Goal: Information Seeking & Learning: Learn about a topic

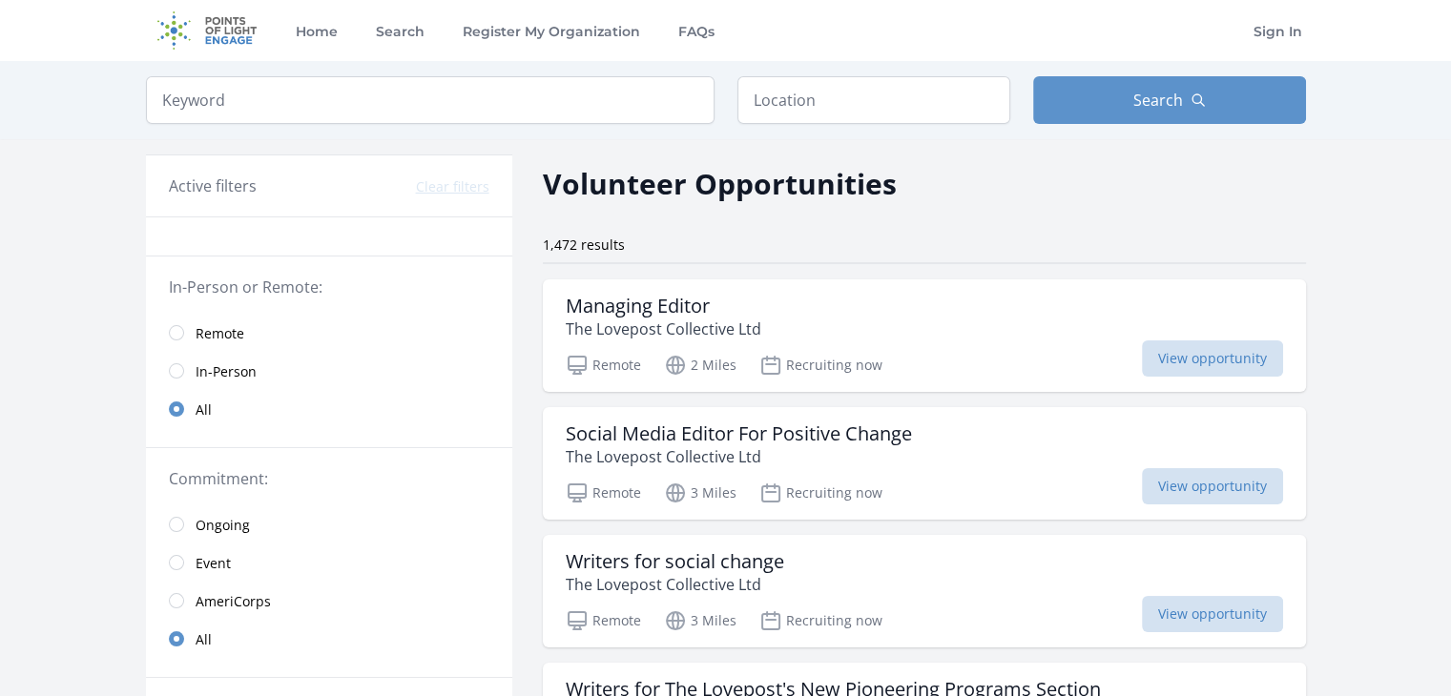
click at [843, 59] on div "Home Search Register My Organization FAQs Sign In" at bounding box center [726, 30] width 1160 height 61
click at [231, 337] on span "Remote" at bounding box center [220, 333] width 49 height 19
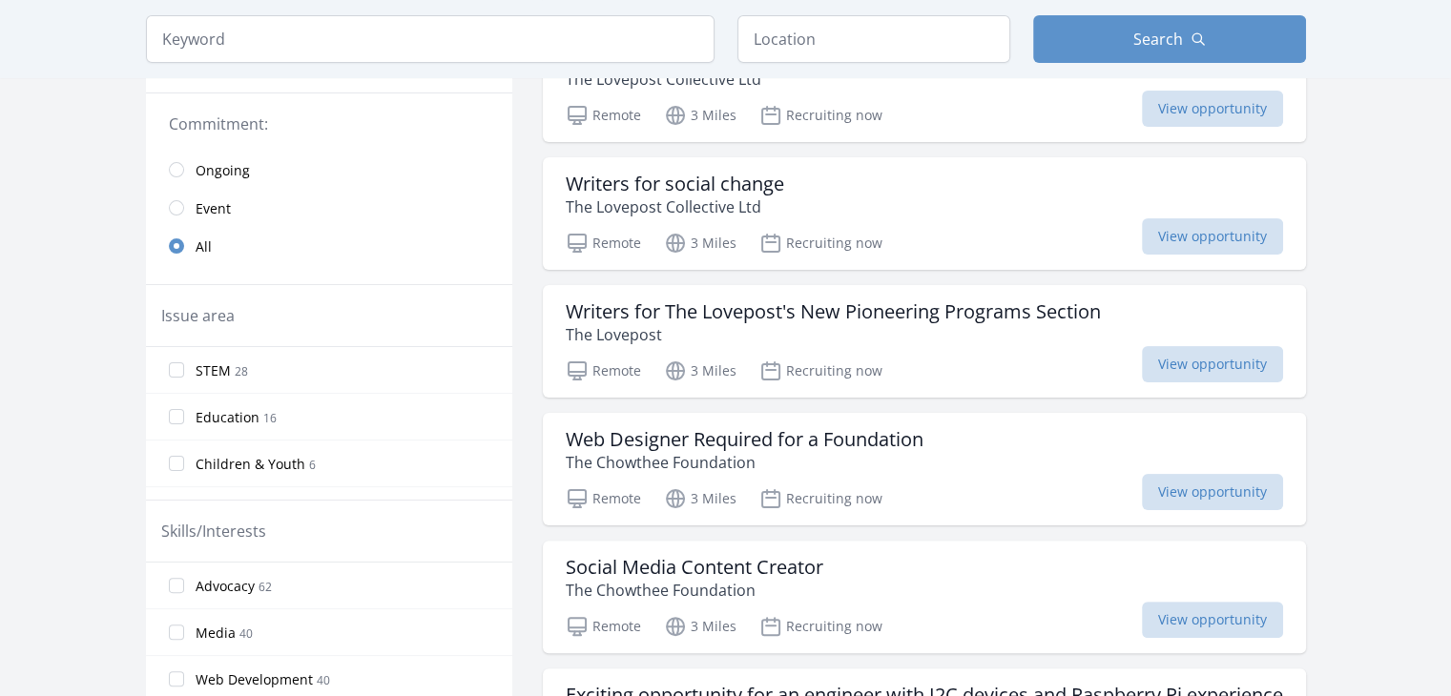
scroll to position [380, 0]
click at [177, 419] on input "Education 16" at bounding box center [176, 414] width 15 height 15
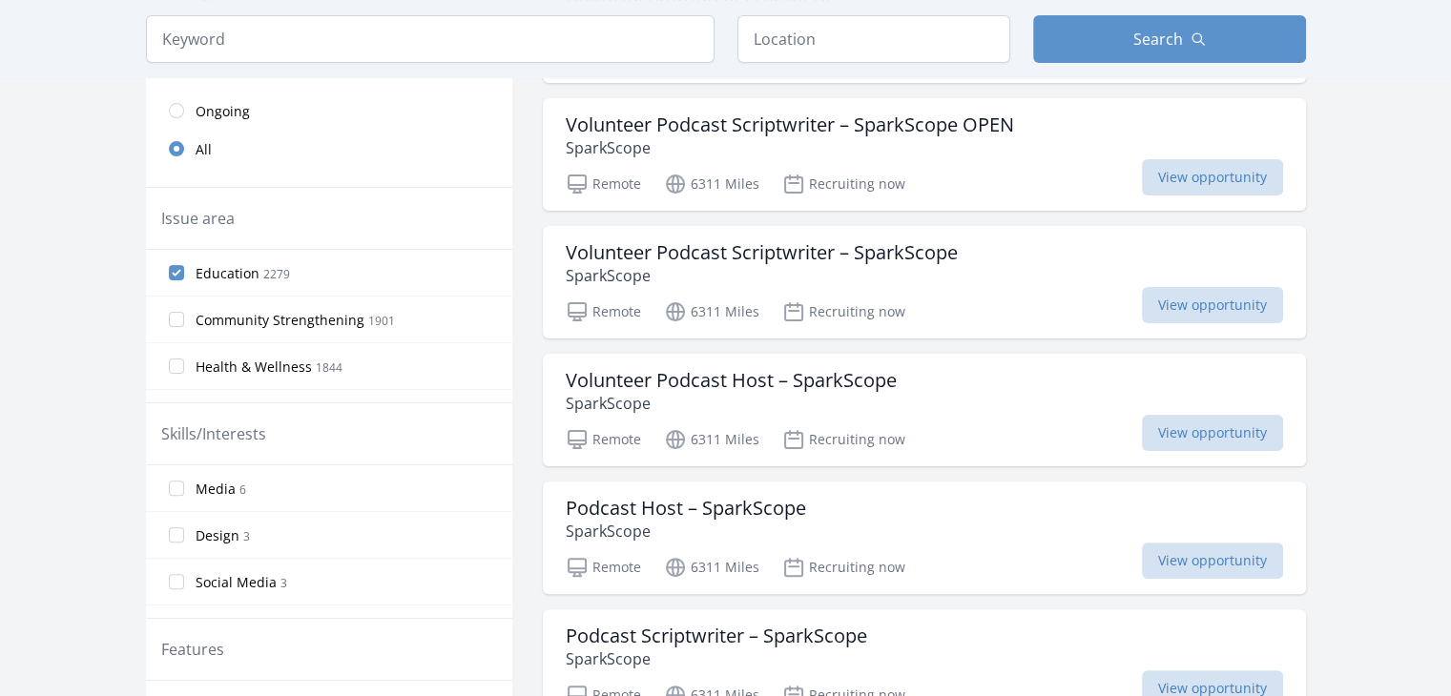
scroll to position [441, 0]
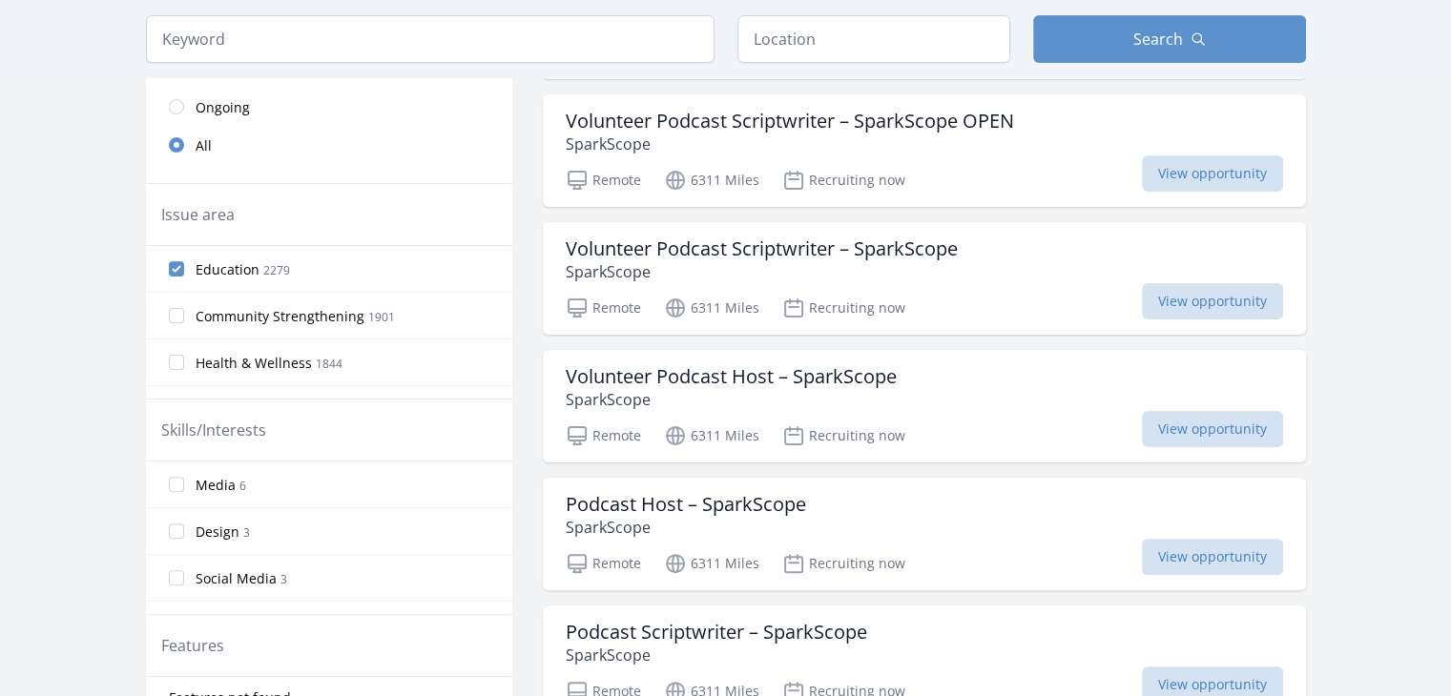
click at [231, 262] on span "Education" at bounding box center [228, 269] width 64 height 19
click at [184, 262] on input "Education 2279" at bounding box center [176, 268] width 15 height 15
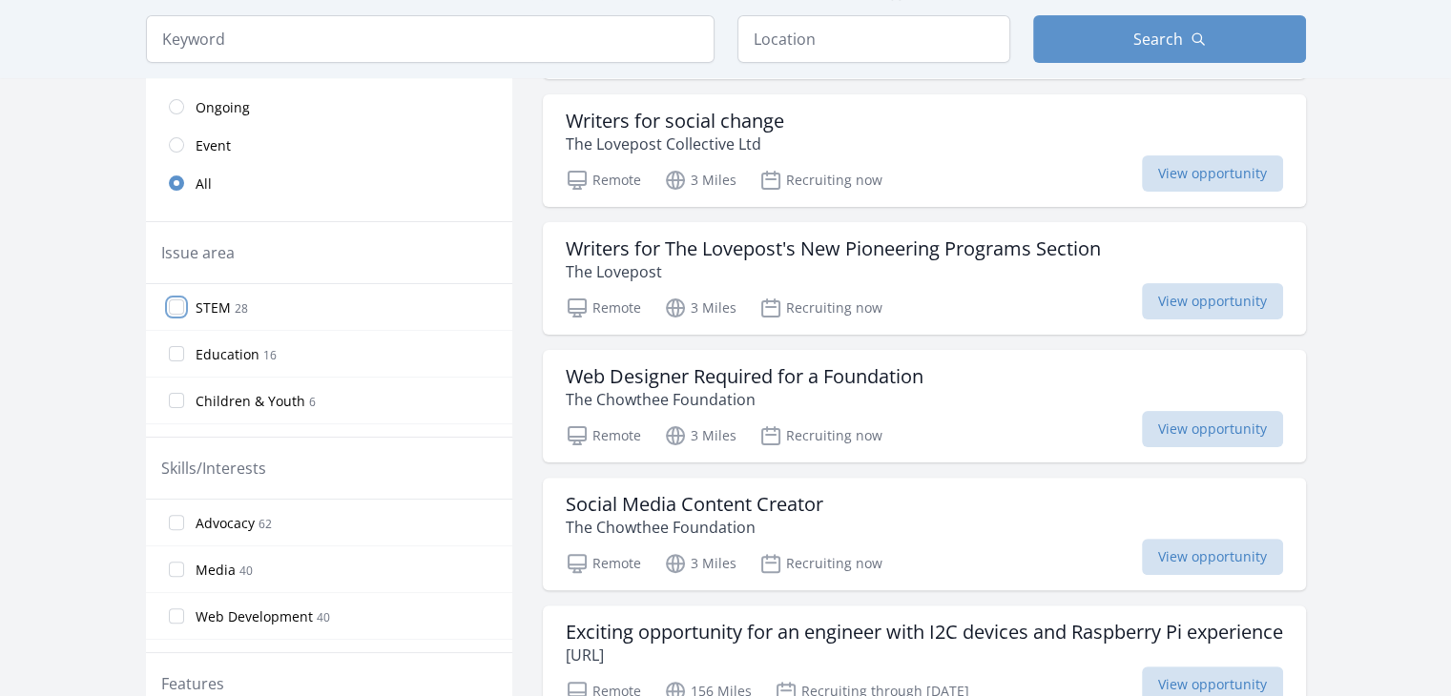
click at [180, 306] on input "STEM 28" at bounding box center [176, 307] width 15 height 15
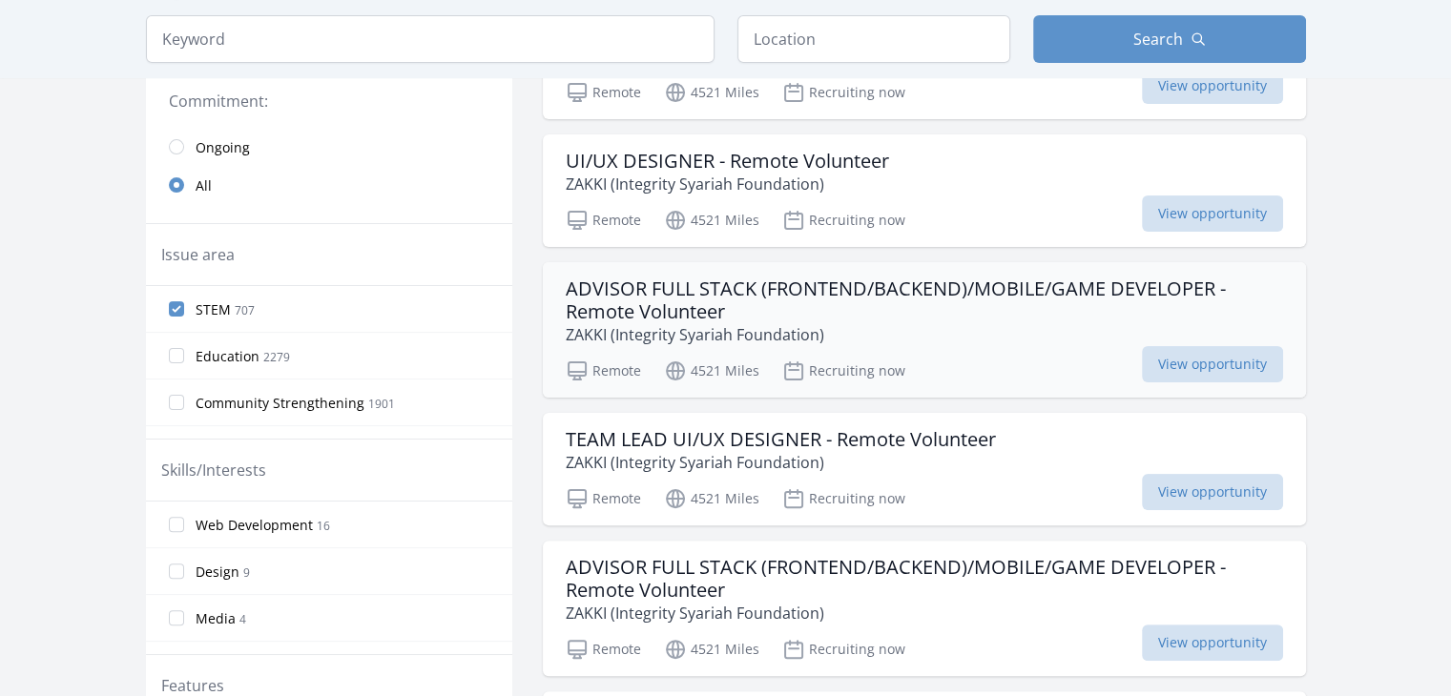
scroll to position [0, 0]
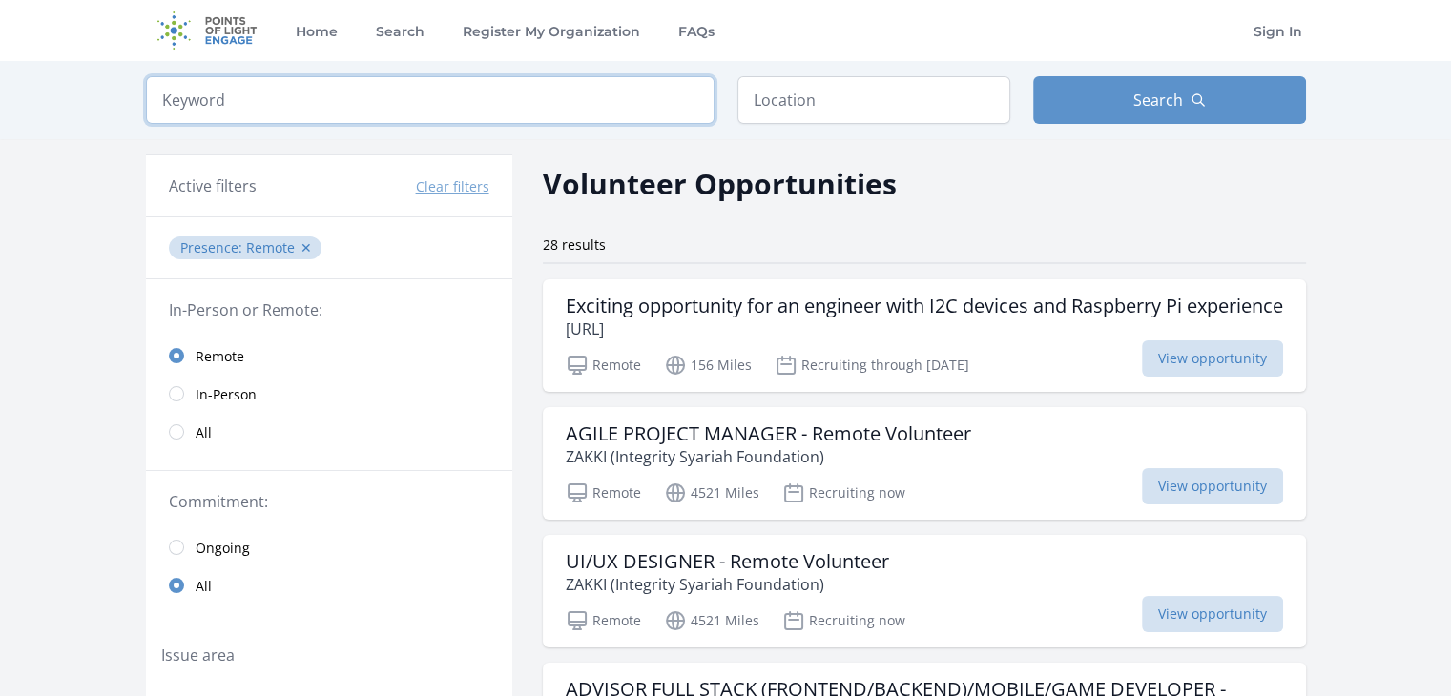
click at [401, 108] on input "search" at bounding box center [430, 100] width 568 height 48
click button "submit" at bounding box center [0, 0] width 0 height 0
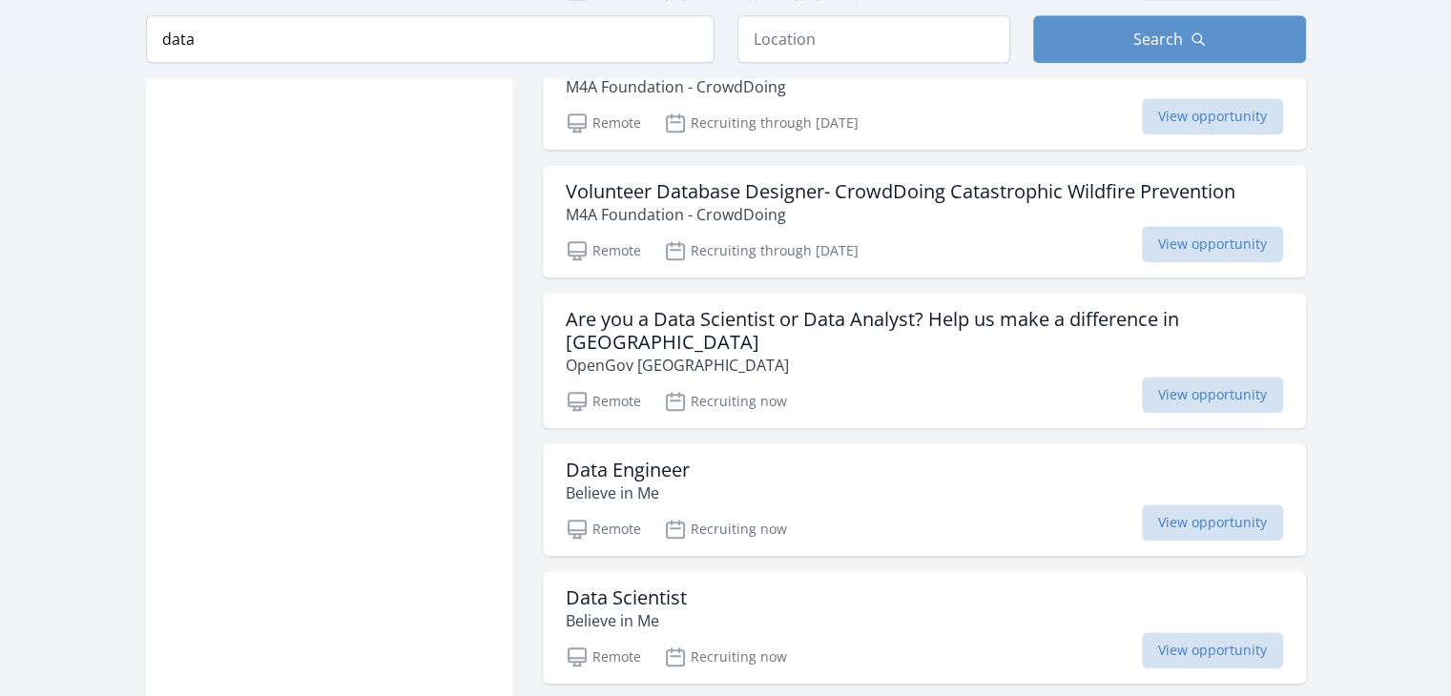
scroll to position [2064, 0]
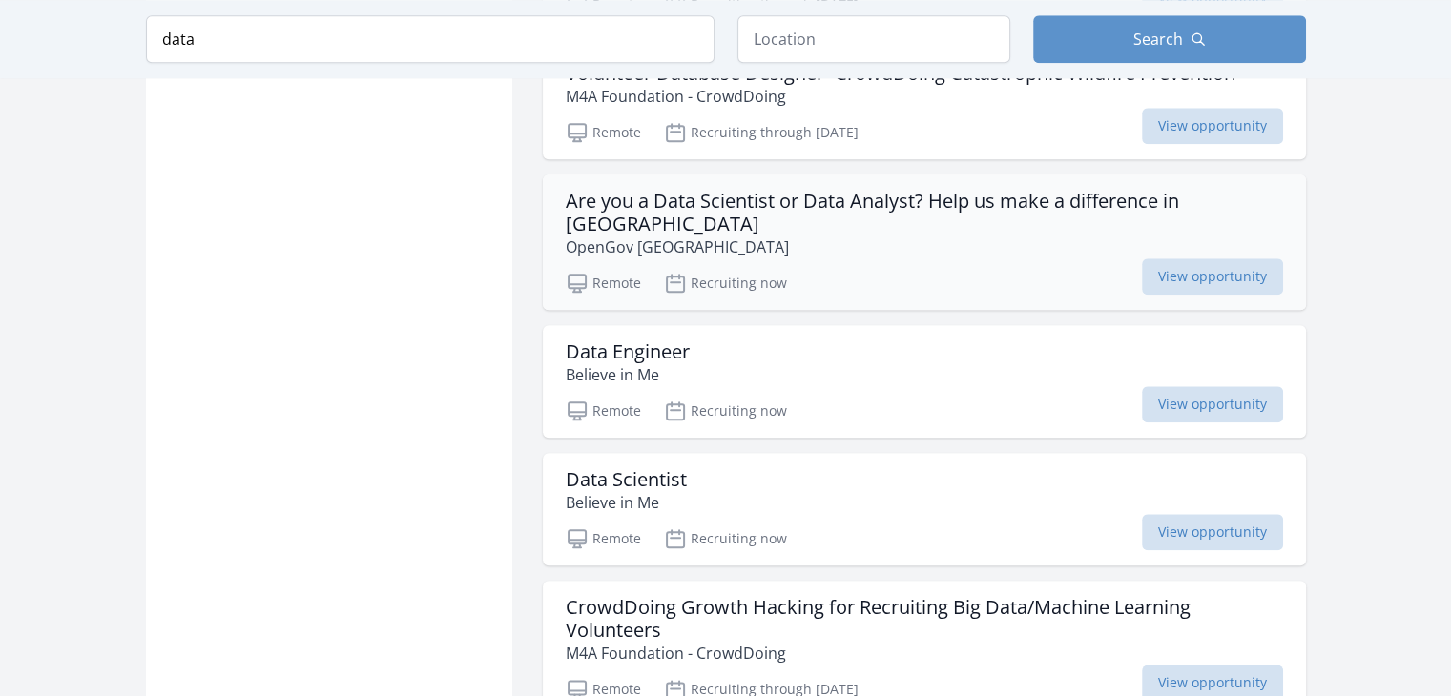
drag, startPoint x: 873, startPoint y: 211, endPoint x: 907, endPoint y: 220, distance: 35.6
click at [907, 236] on p "OpenGov Africa" at bounding box center [924, 247] width 717 height 23
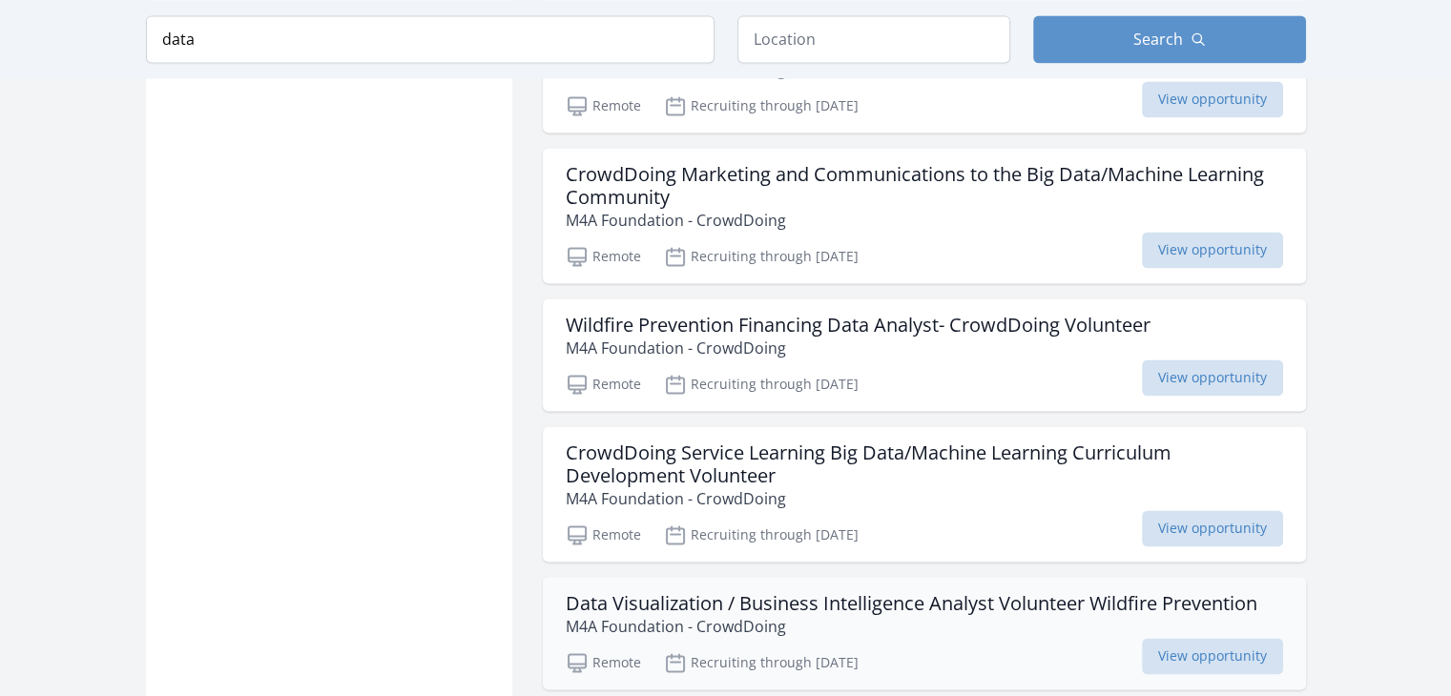
scroll to position [2773, 0]
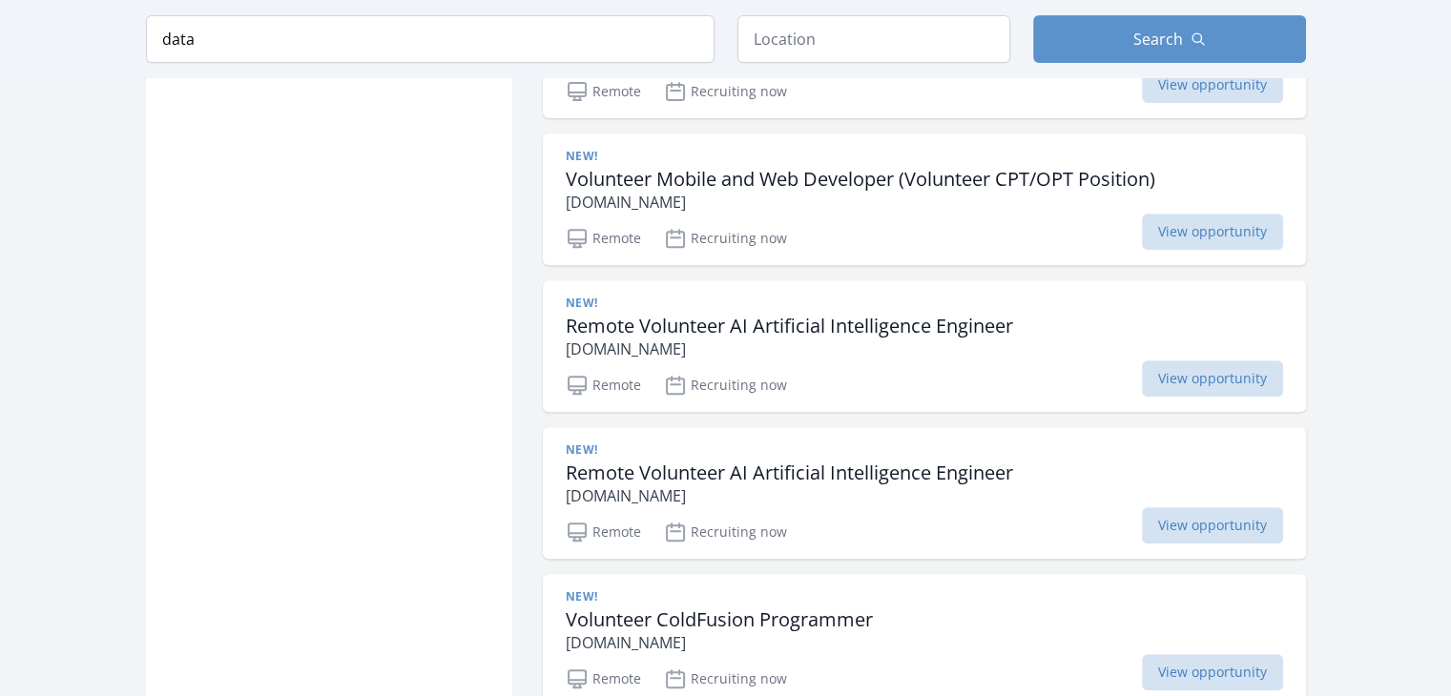
scroll to position [7957, 0]
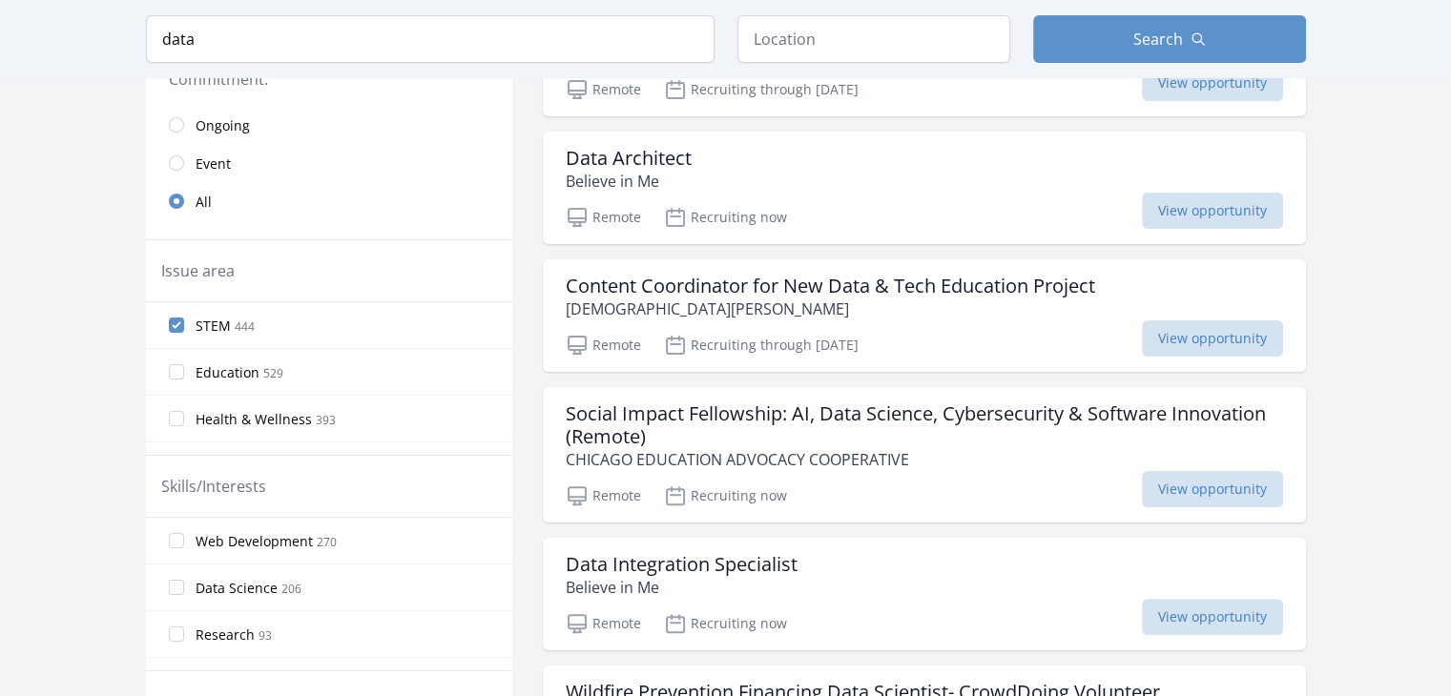
scroll to position [423, 0]
click at [258, 46] on input "data" at bounding box center [430, 39] width 568 height 48
click at [179, 320] on input "STEM 444" at bounding box center [176, 324] width 15 height 15
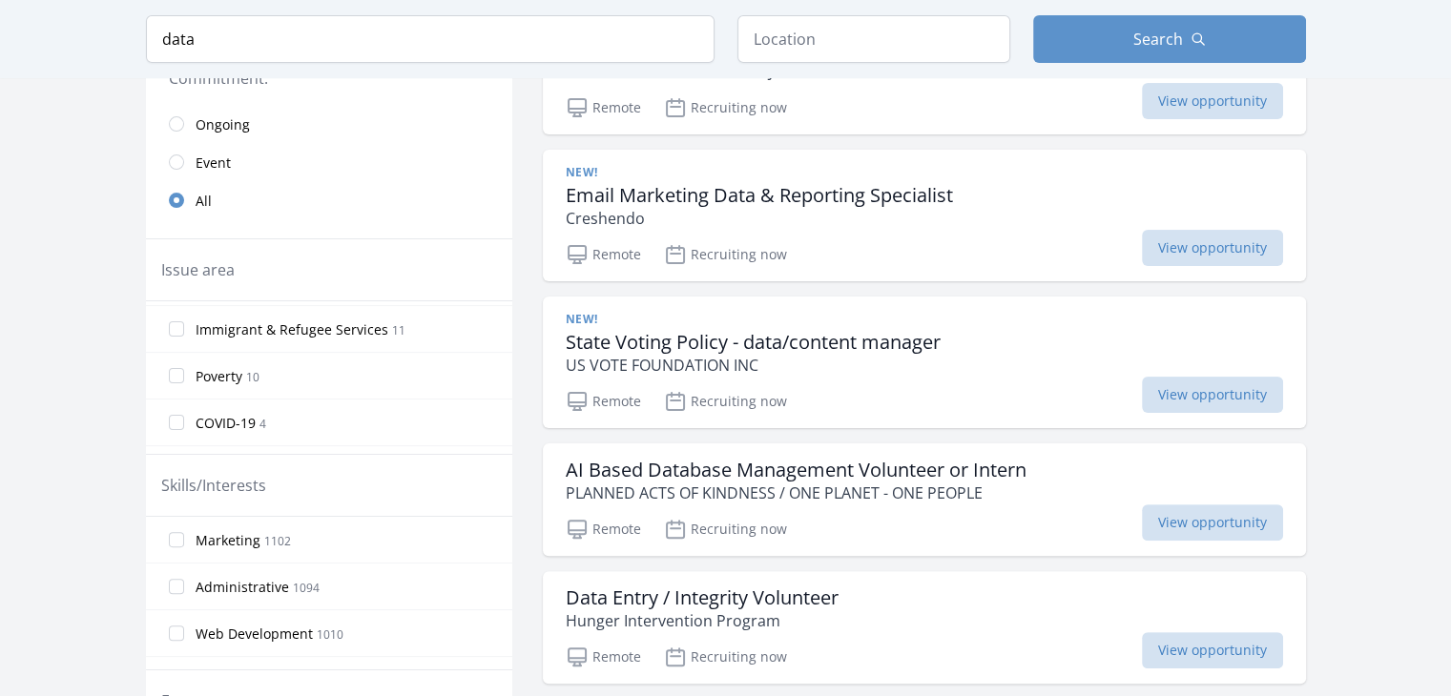
scroll to position [1071, 0]
click at [260, 52] on input "data" at bounding box center [430, 39] width 568 height 48
click button "submit" at bounding box center [0, 0] width 0 height 0
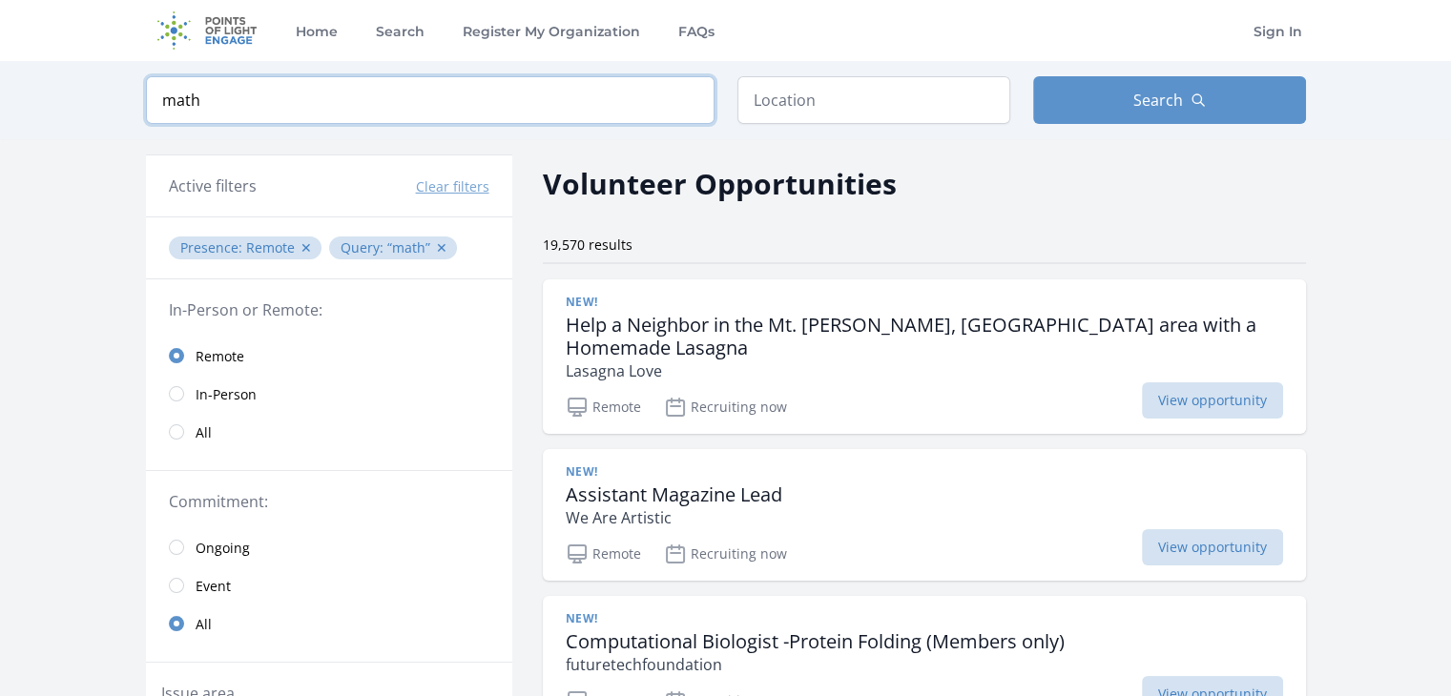
click at [354, 99] on input "math" at bounding box center [430, 100] width 568 height 48
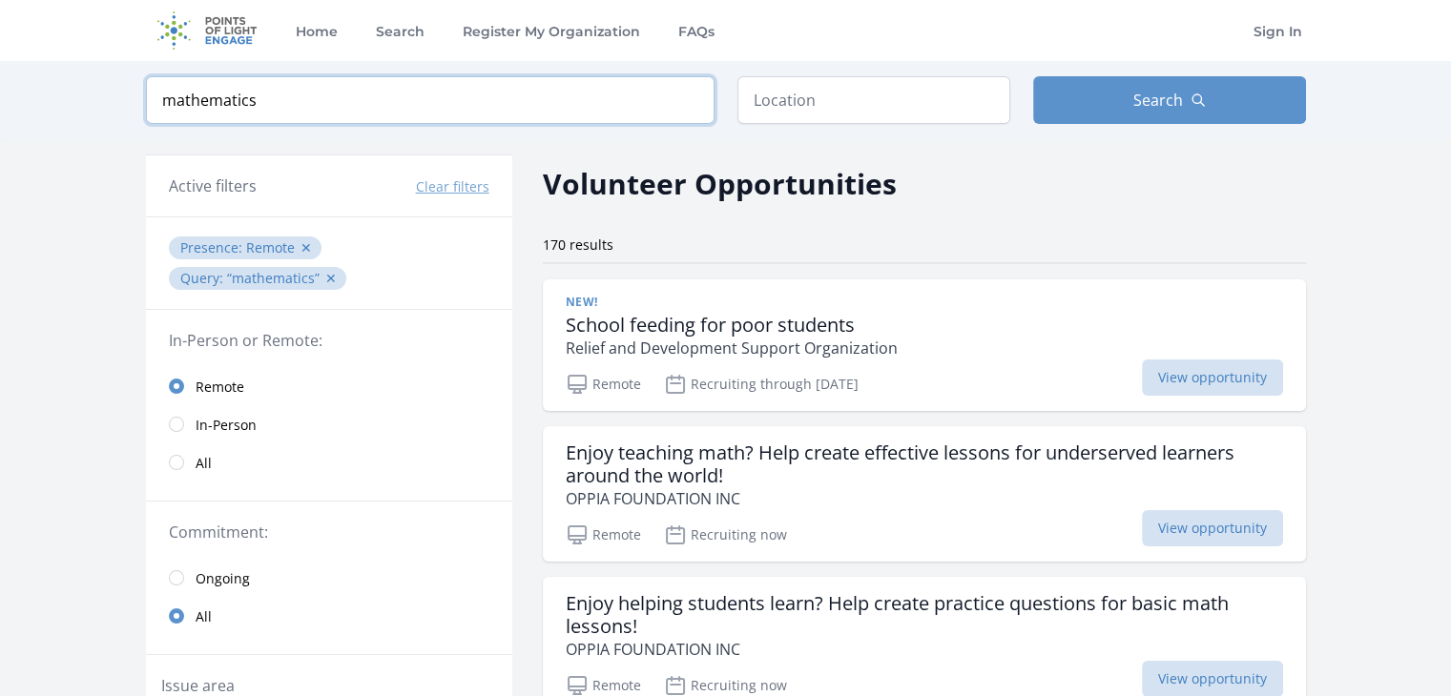
type input "mathematics"
click button "submit" at bounding box center [0, 0] width 0 height 0
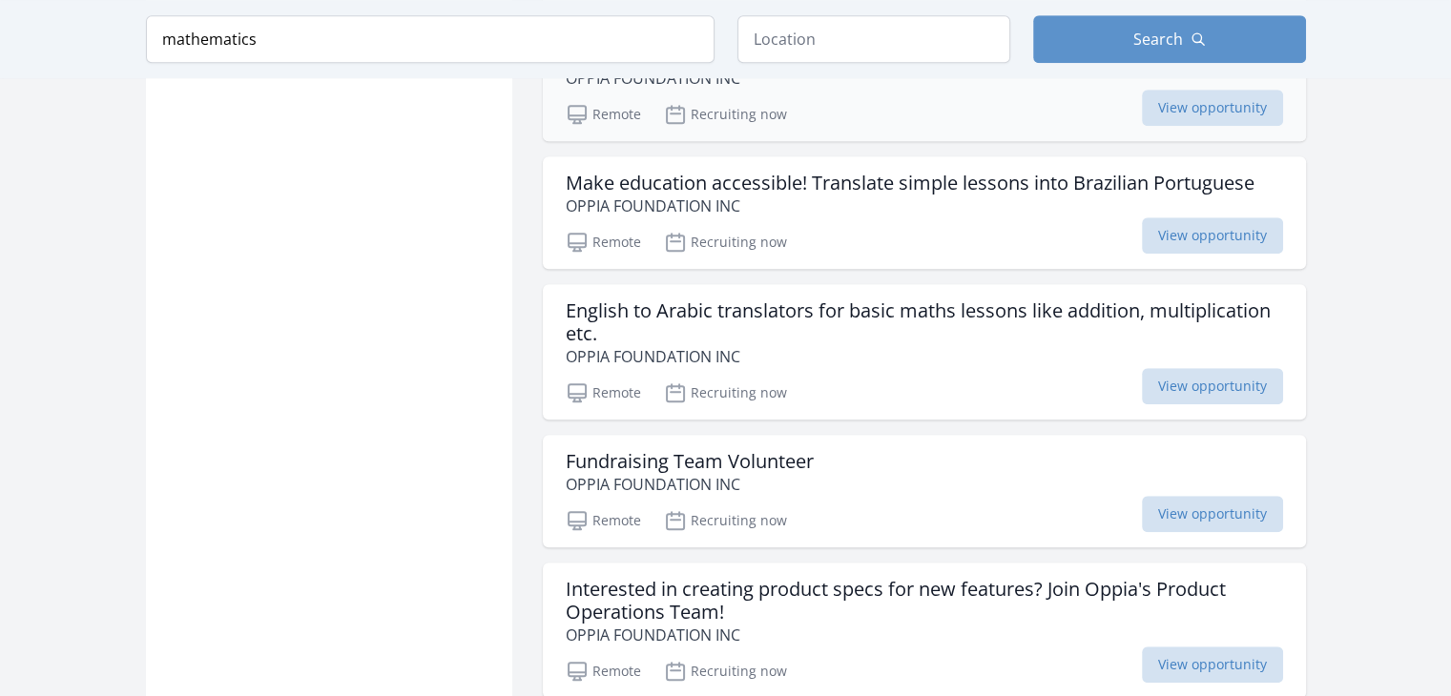
scroll to position [1403, 0]
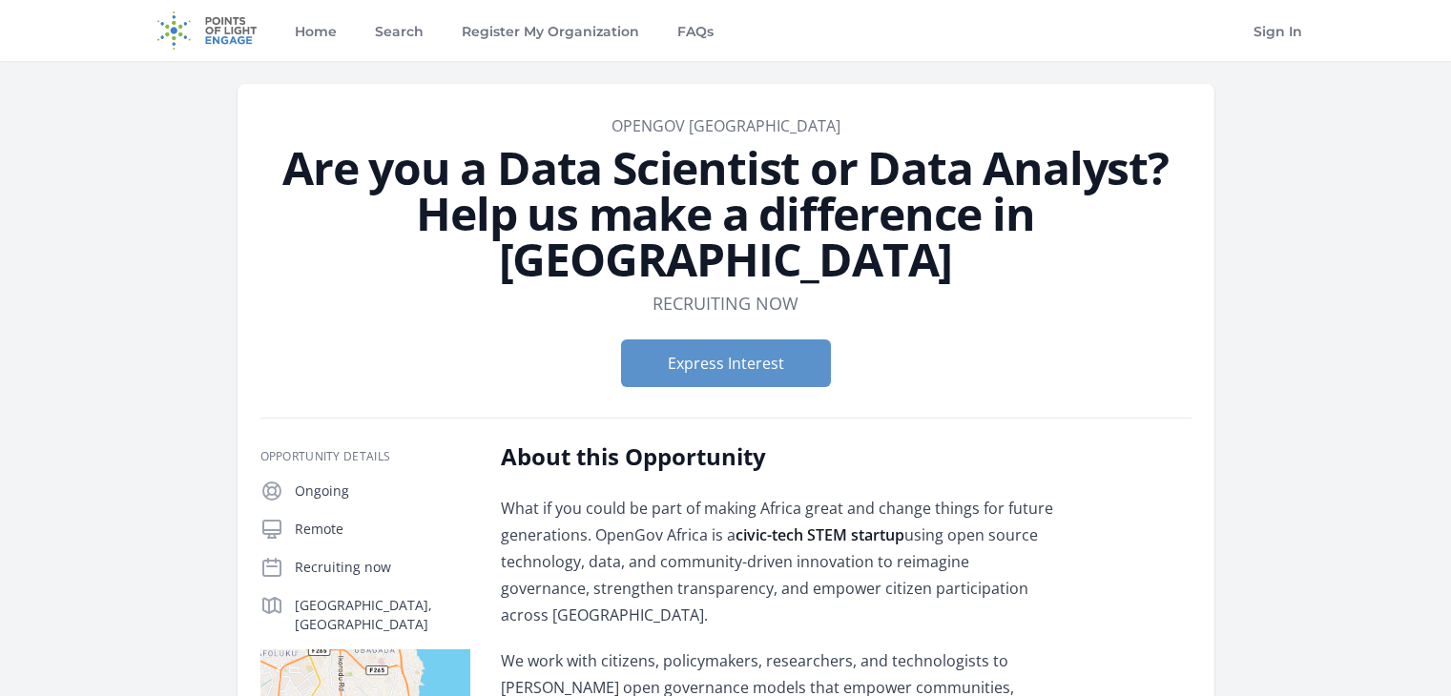
scroll to position [143, 0]
